Goal: Information Seeking & Learning: Learn about a topic

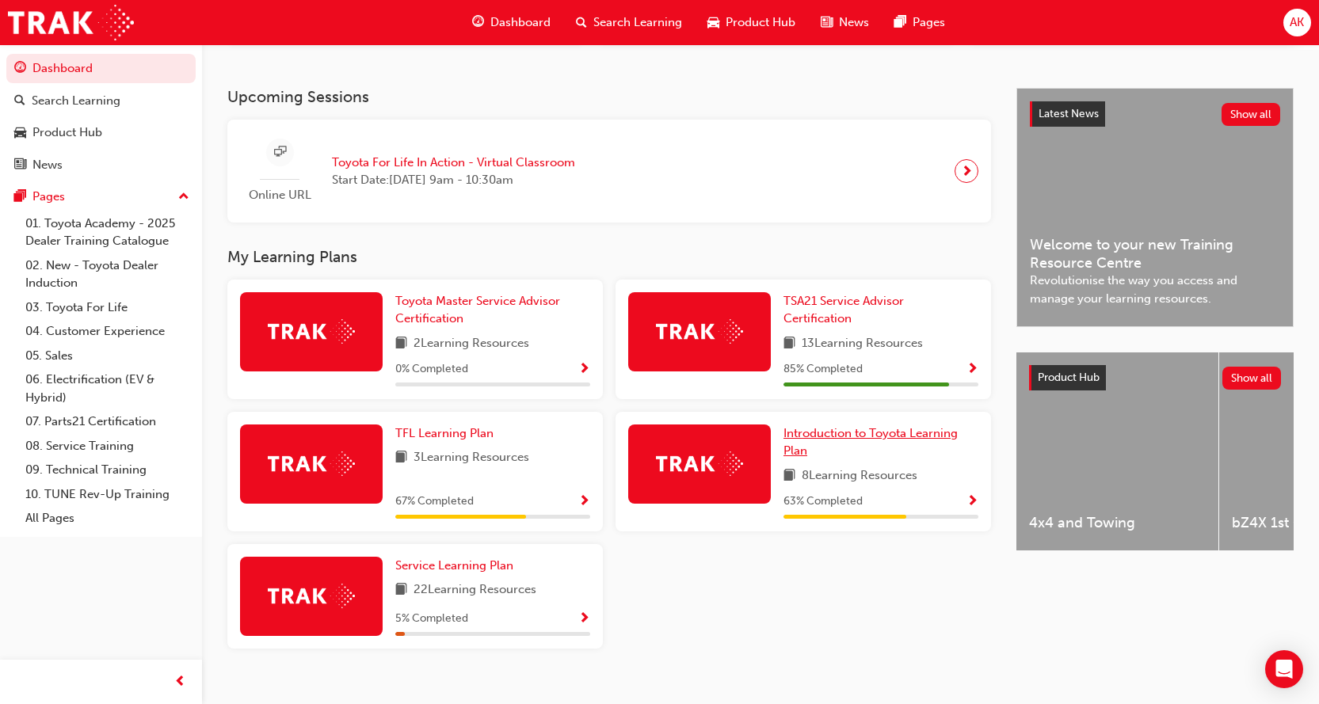
scroll to position [317, 0]
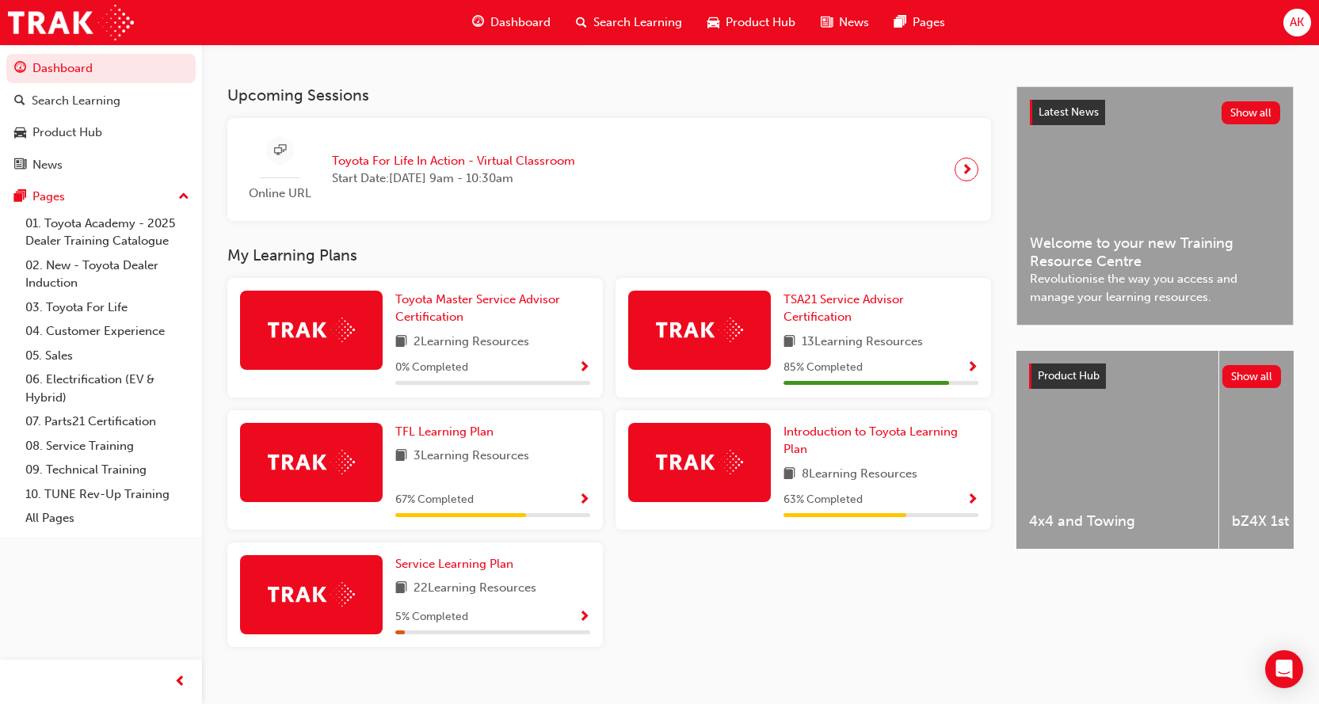
click at [1249, 440] on div "bZ4X 1st Generation" at bounding box center [1320, 450] width 202 height 198
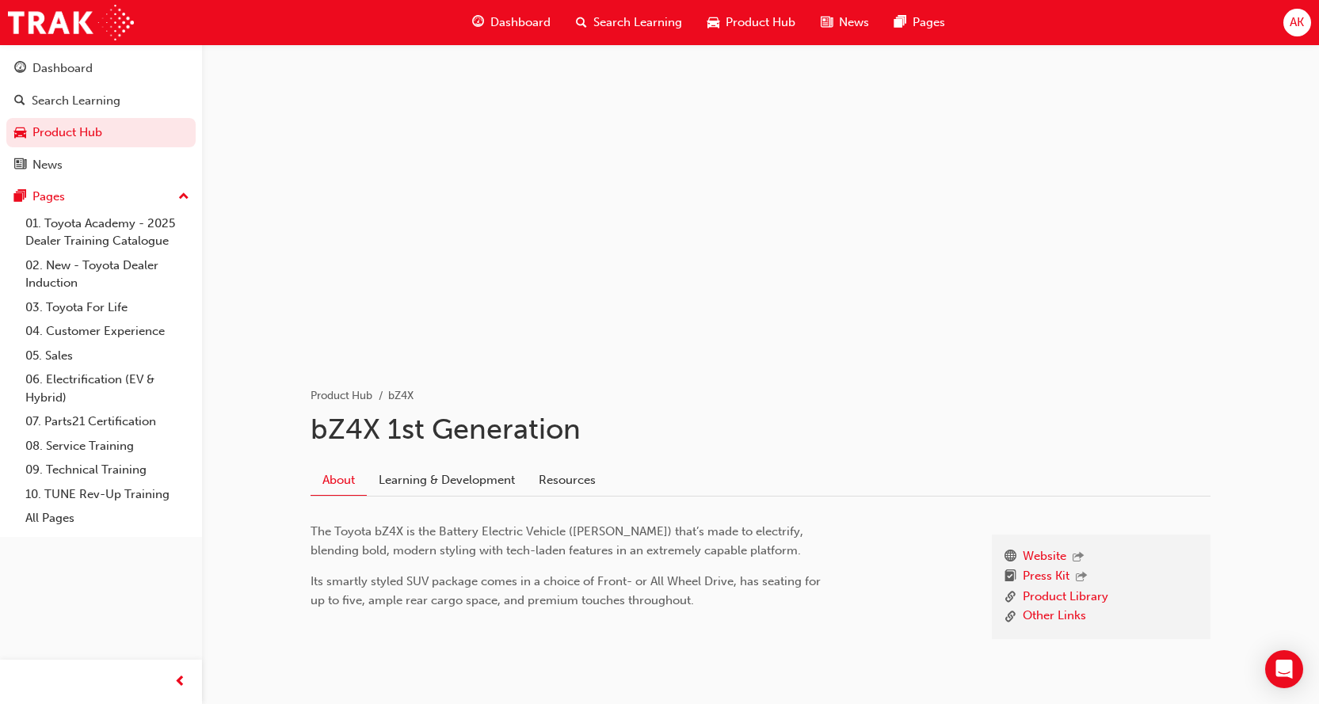
scroll to position [76, 0]
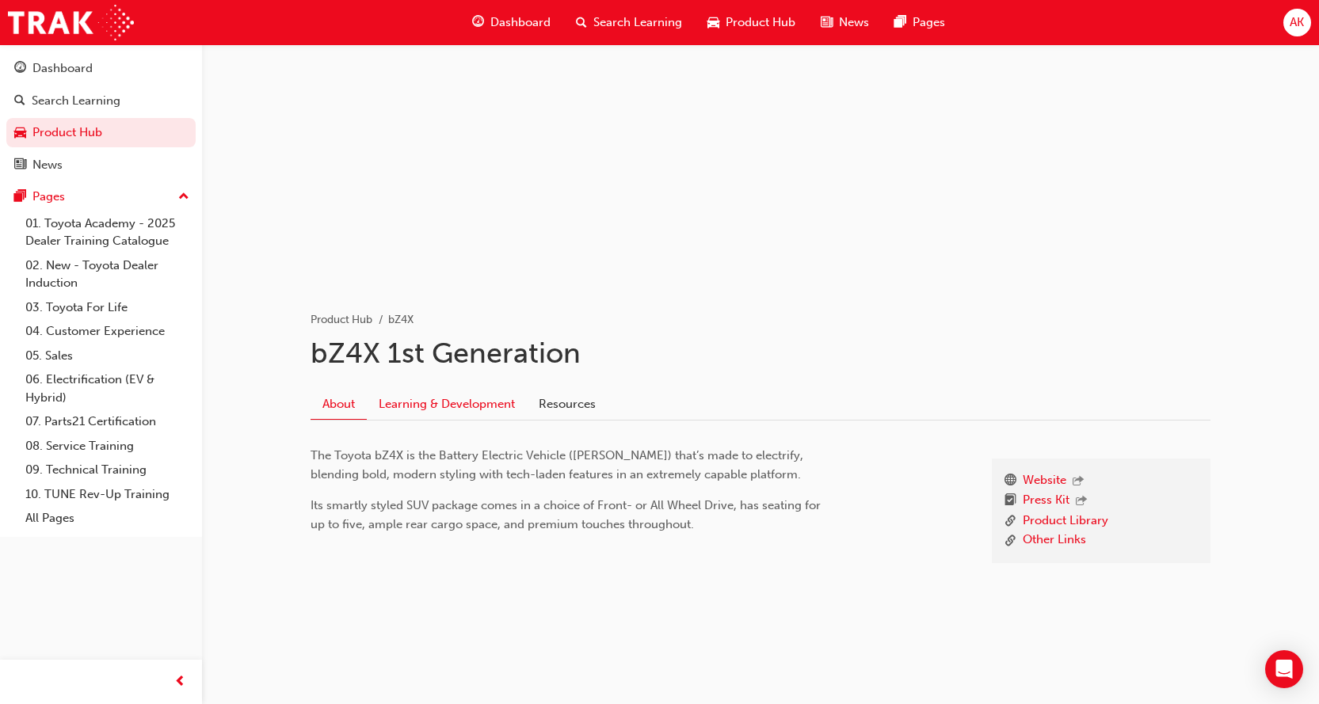
click at [451, 400] on link "Learning & Development" at bounding box center [447, 404] width 160 height 30
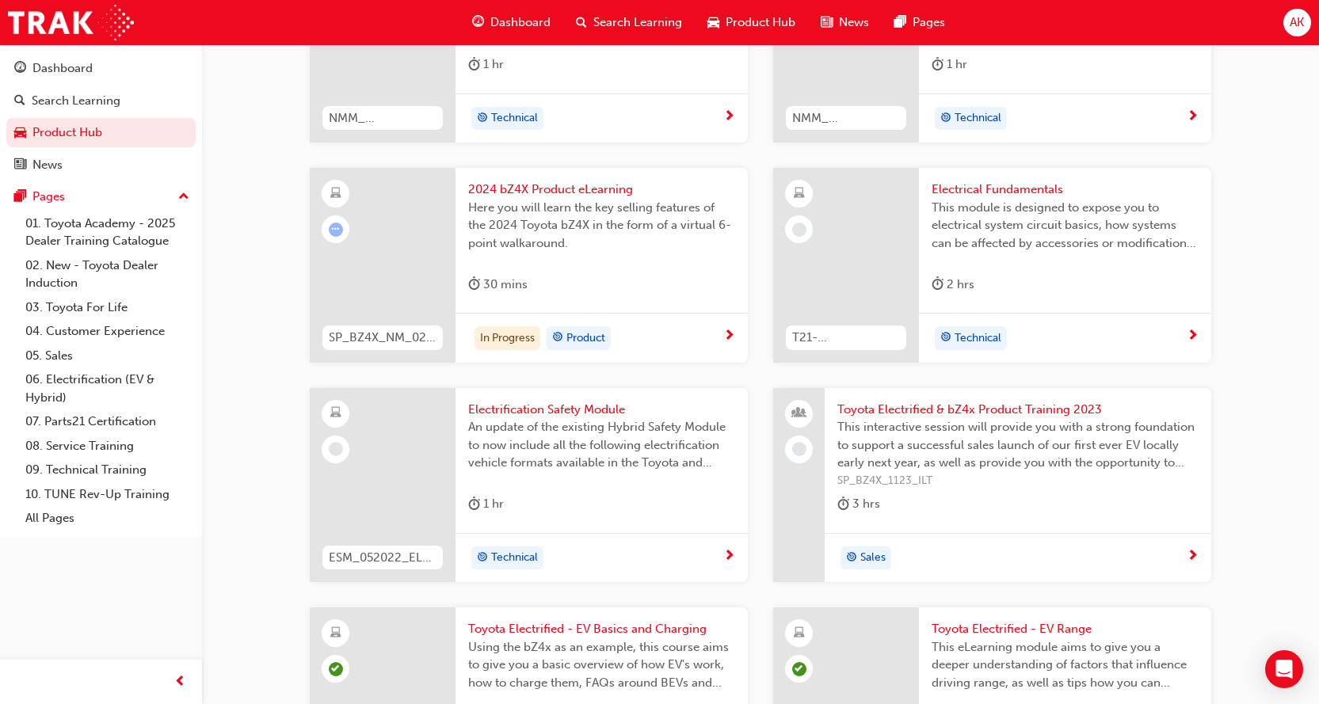
scroll to position [1029, 0]
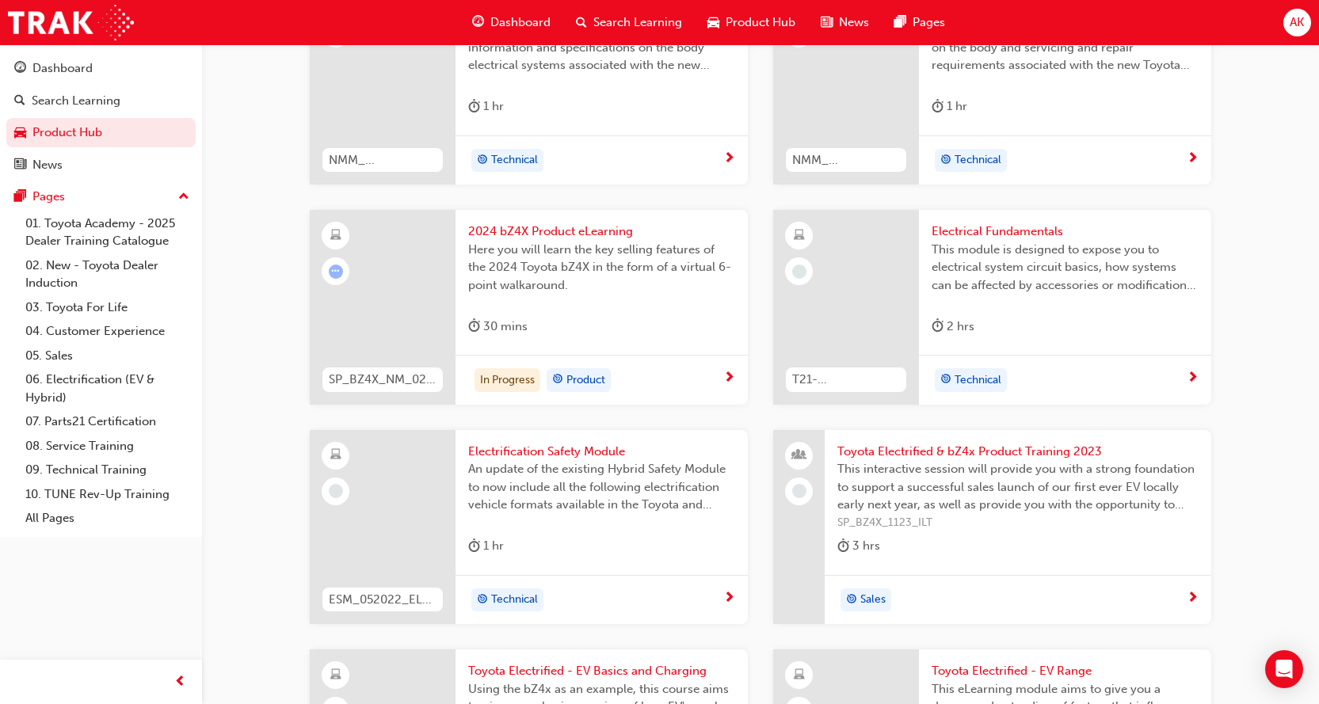
click at [512, 223] on span "2024 bZ4X Product eLearning" at bounding box center [601, 232] width 267 height 18
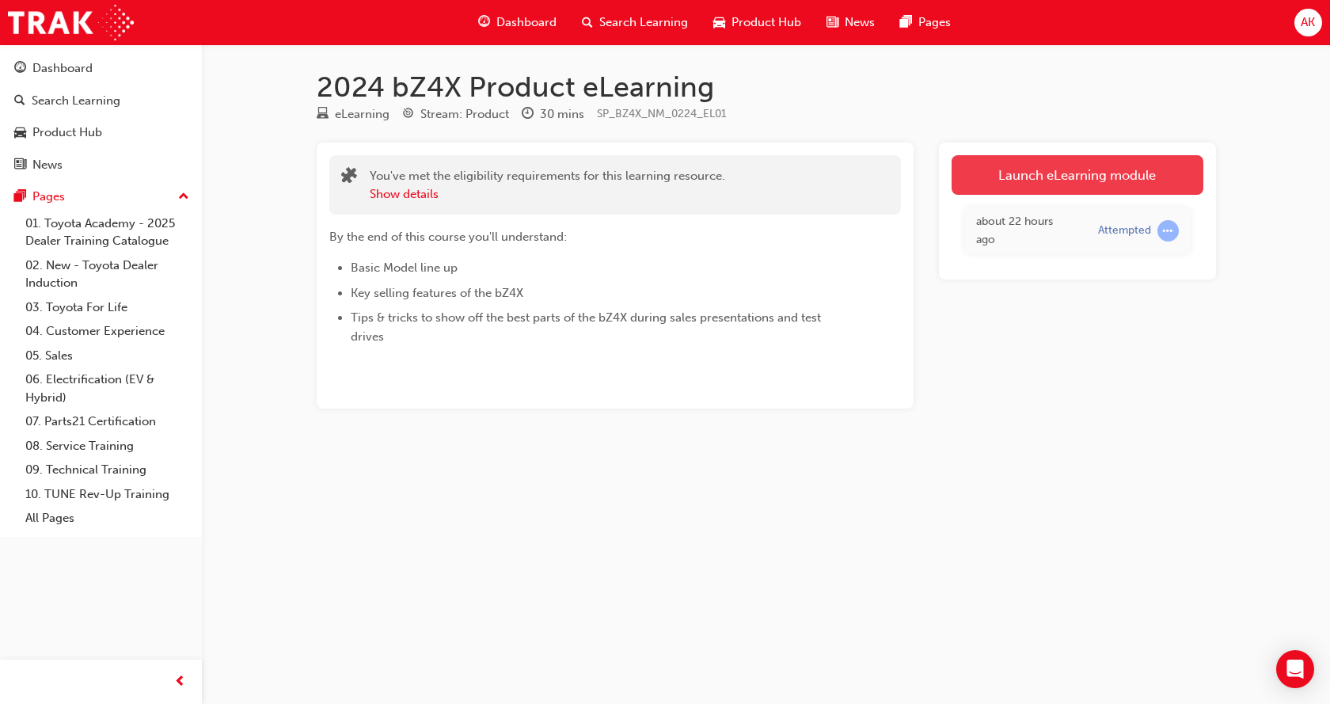
click at [1041, 181] on link "Launch eLearning module" at bounding box center [1078, 175] width 252 height 40
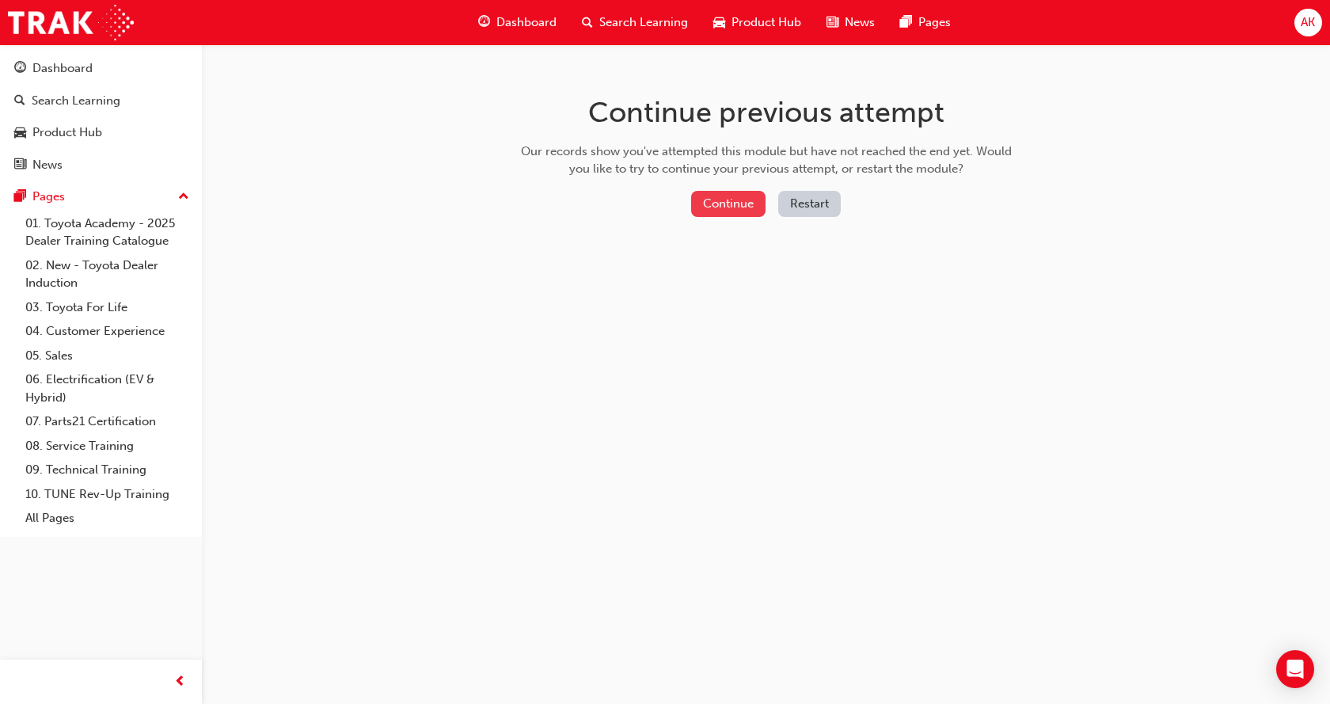
click at [732, 192] on button "Continue" at bounding box center [728, 204] width 74 height 26
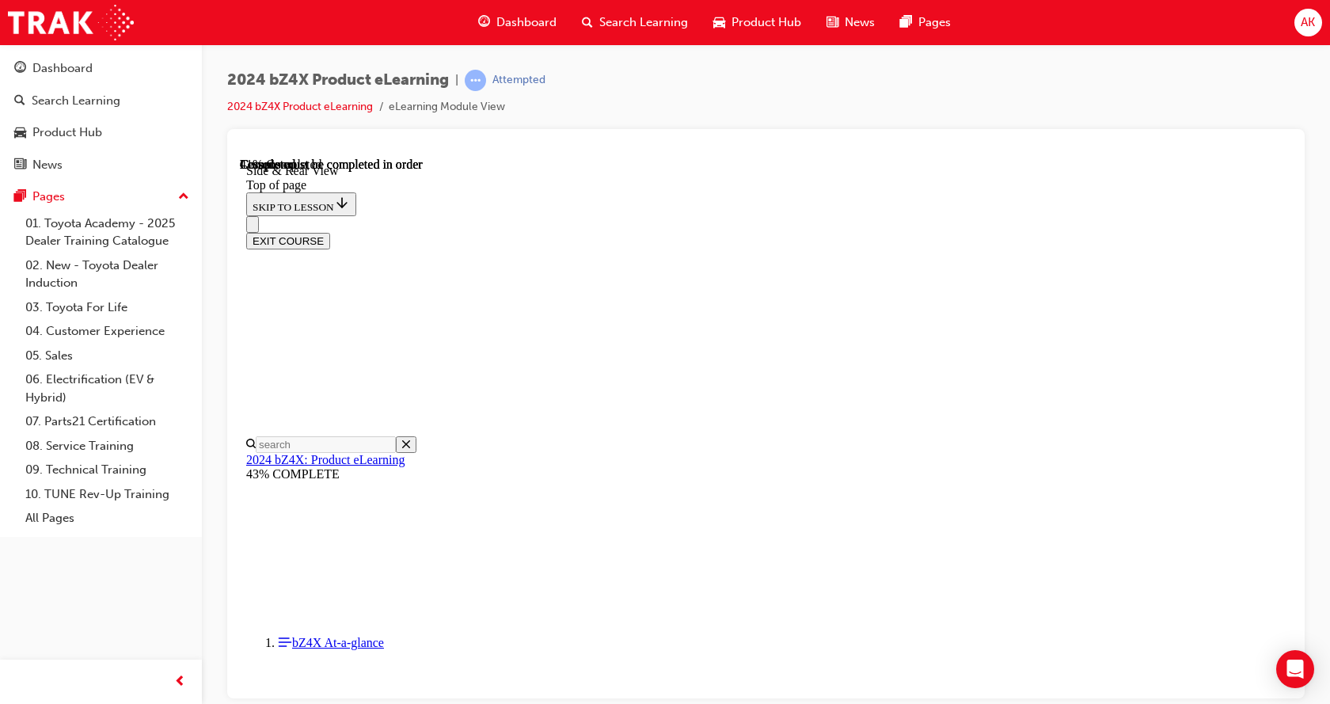
scroll to position [445, 0]
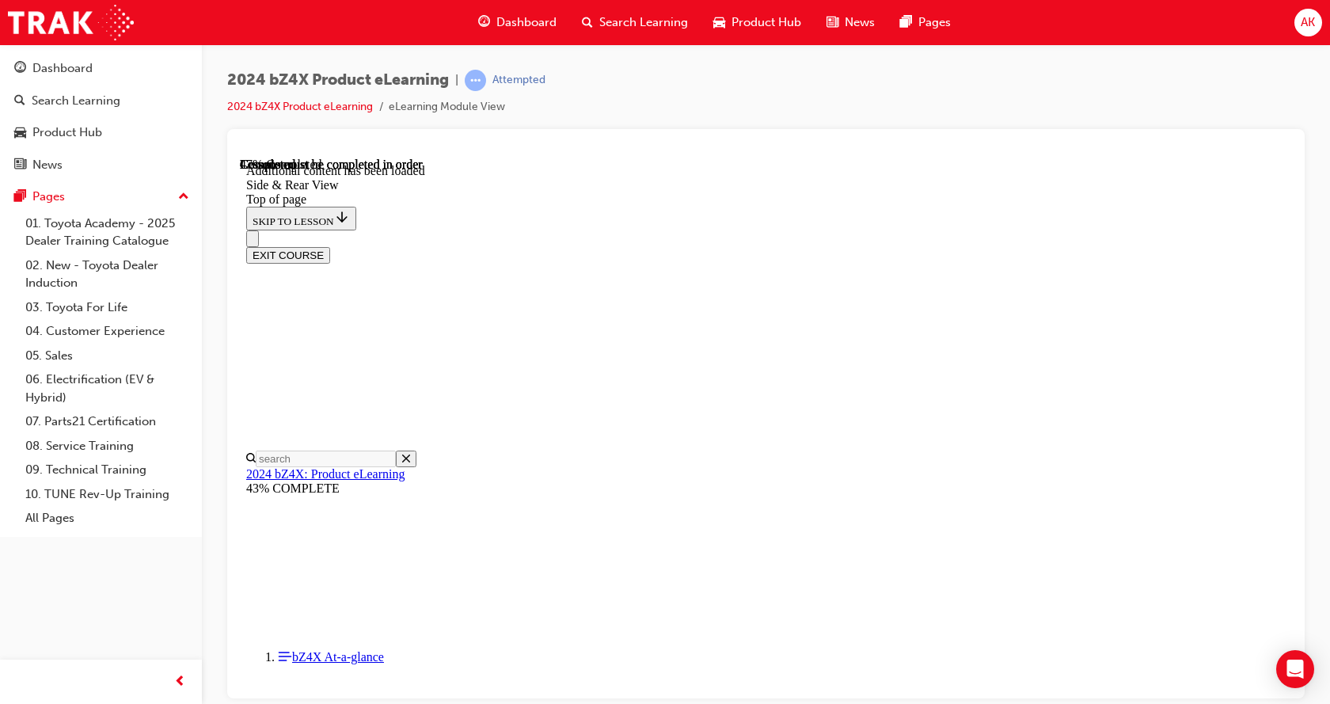
scroll to position [2665, 0]
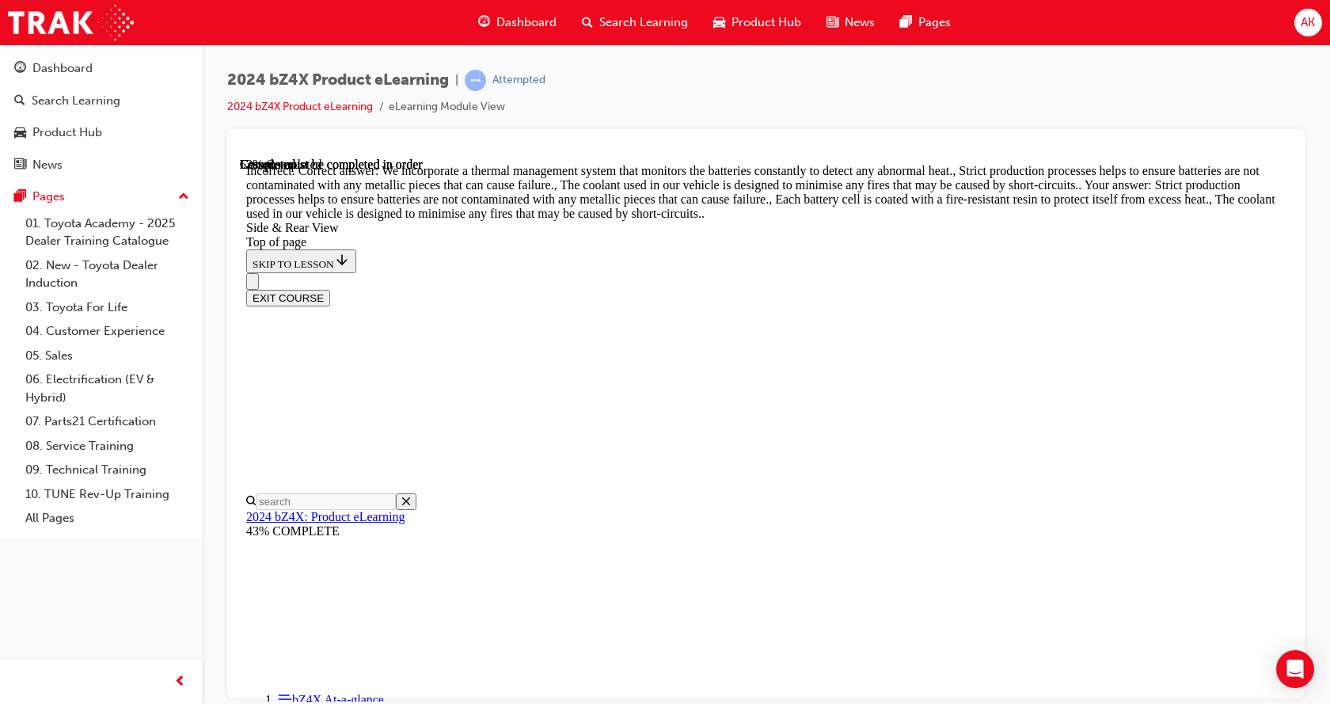
scroll to position [2823, 0]
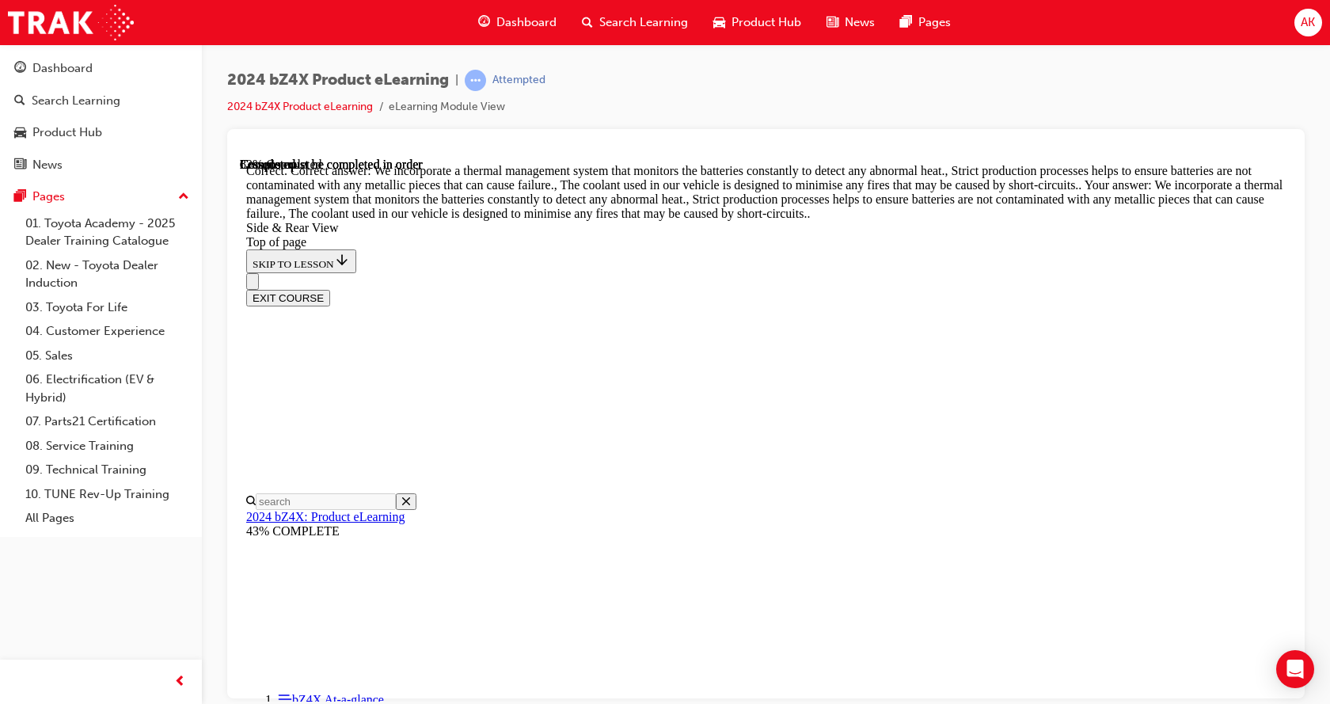
scroll to position [4648, 0]
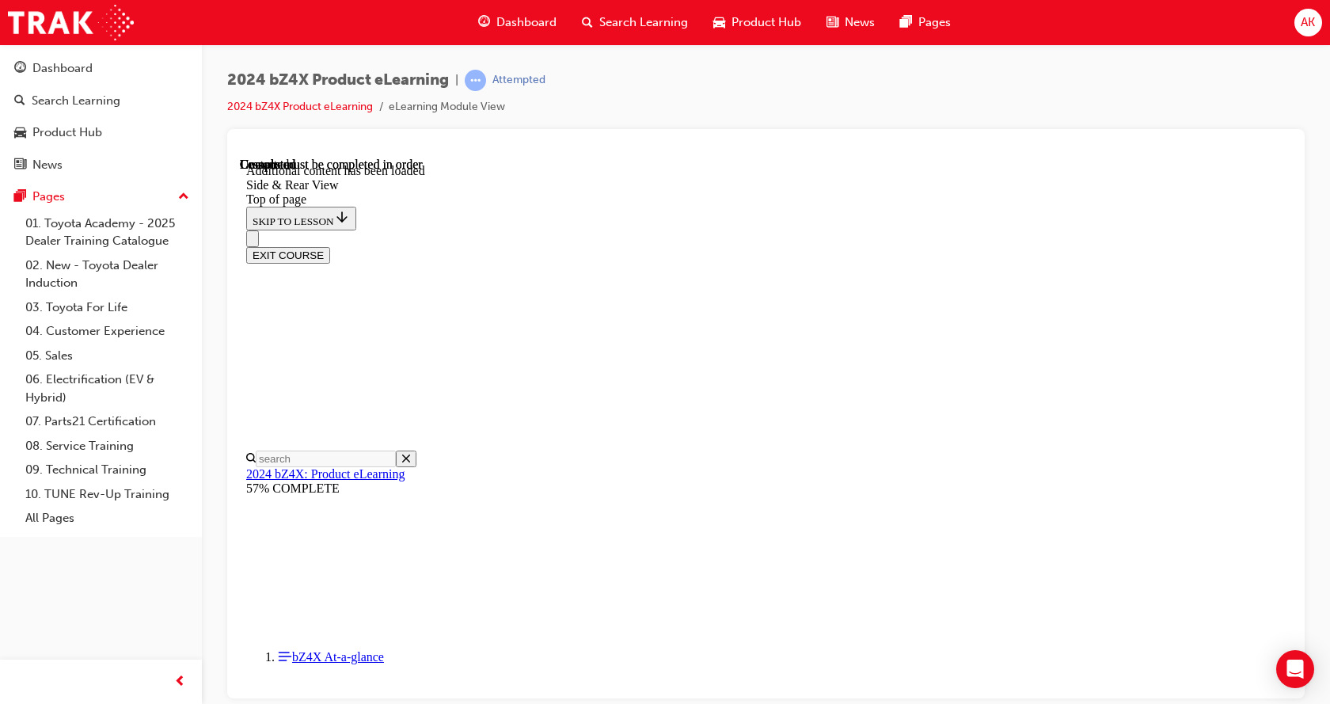
scroll to position [5124, 0]
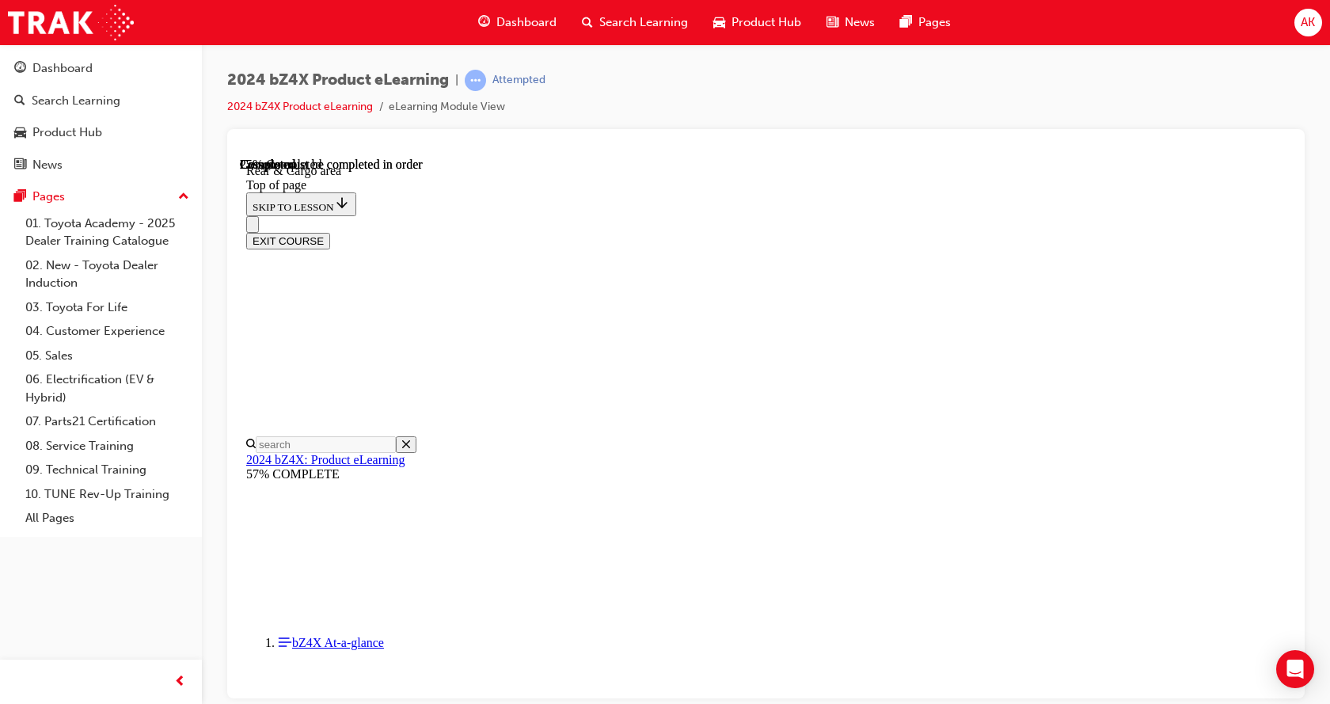
scroll to position [603, 0]
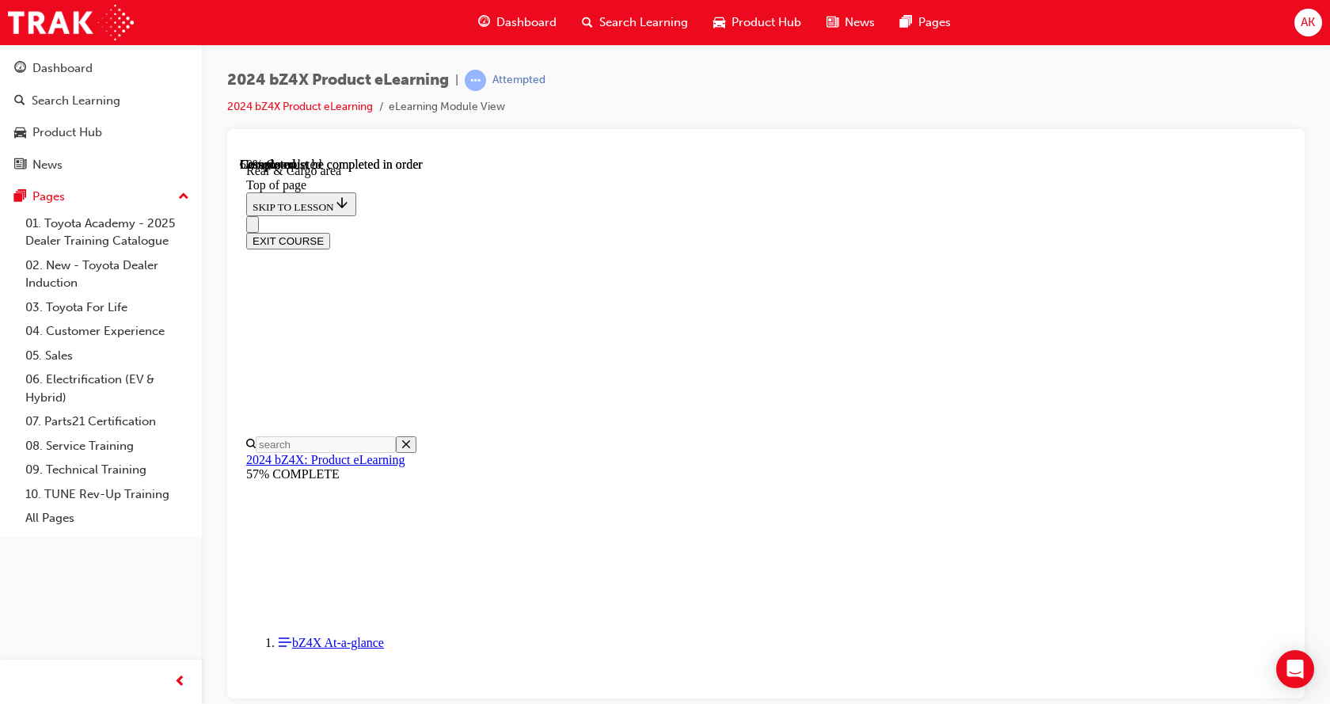
scroll to position [1154, 0]
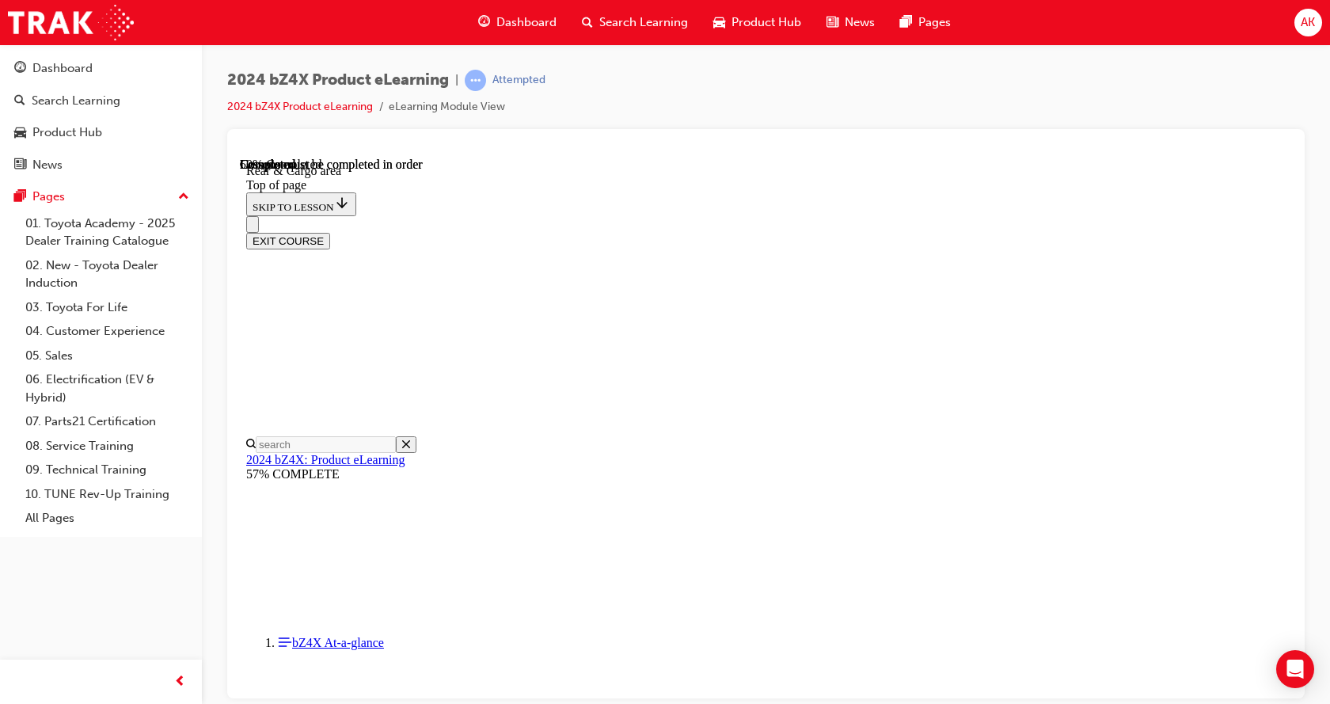
scroll to position [520, 0]
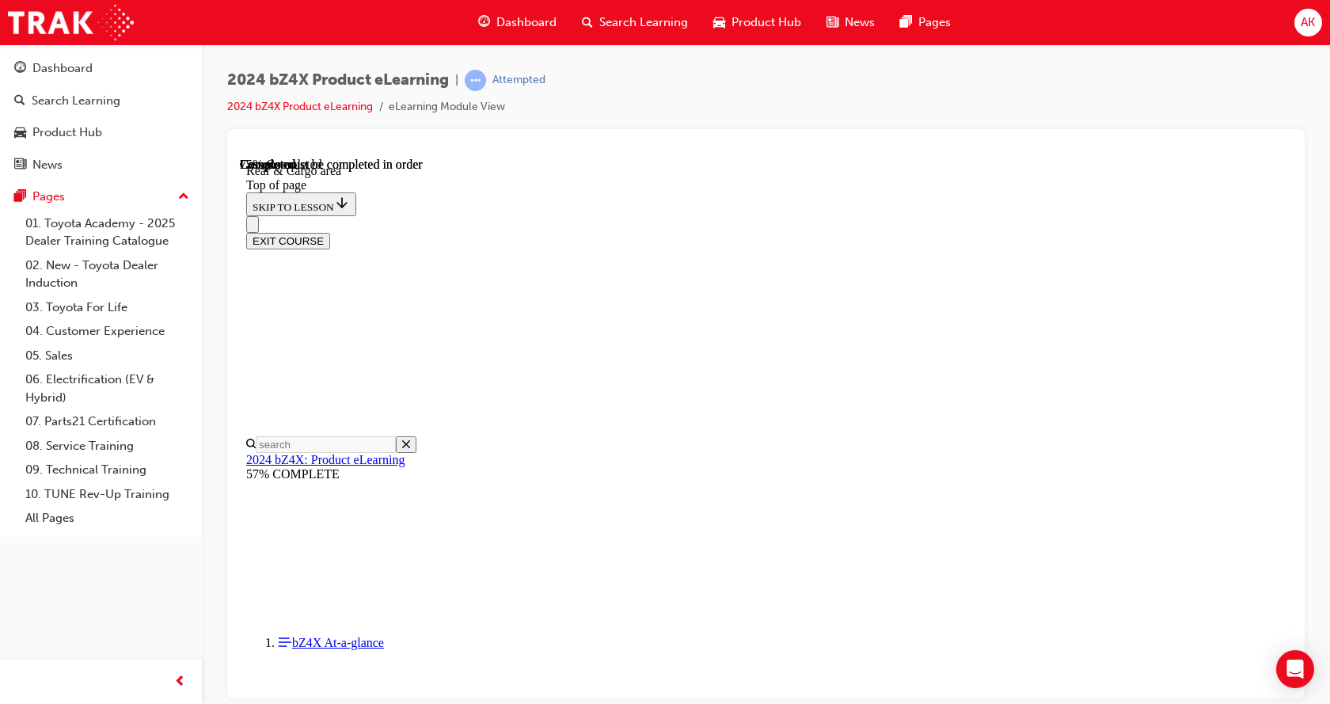
drag, startPoint x: 487, startPoint y: 287, endPoint x: 503, endPoint y: 306, distance: 24.7
